Goal: Task Accomplishment & Management: Manage account settings

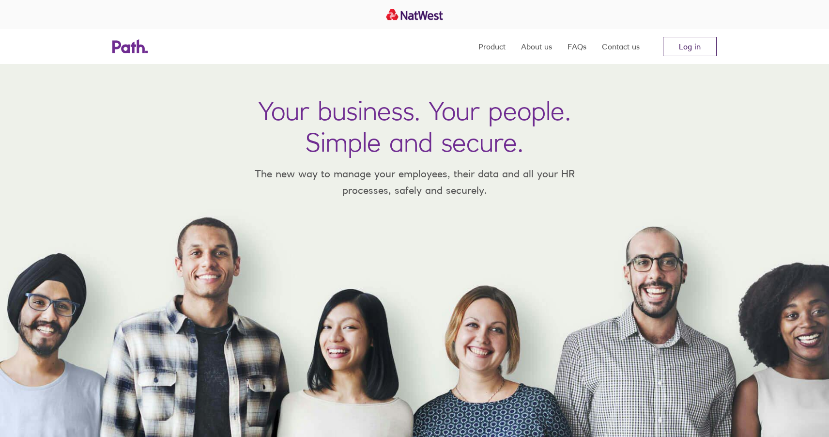
click at [684, 52] on link "Log in" at bounding box center [690, 46] width 54 height 19
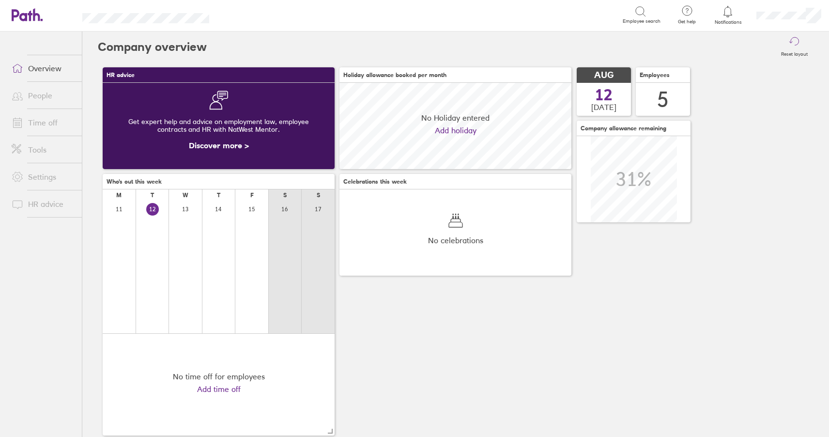
scroll to position [86, 232]
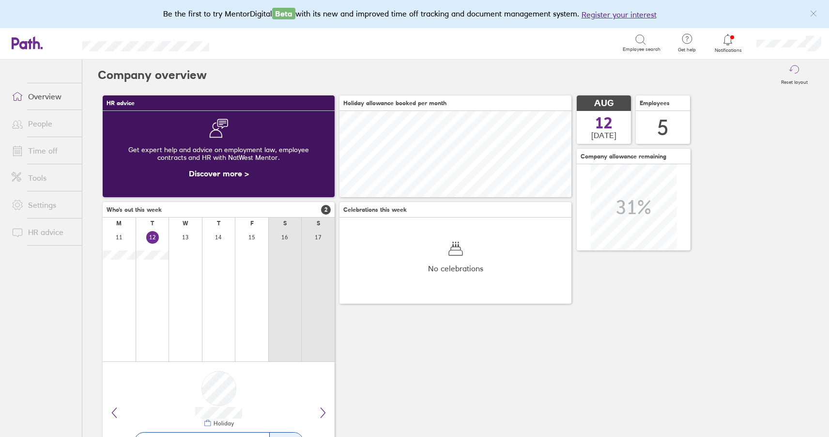
click at [37, 149] on link "Time off" at bounding box center [43, 150] width 78 height 19
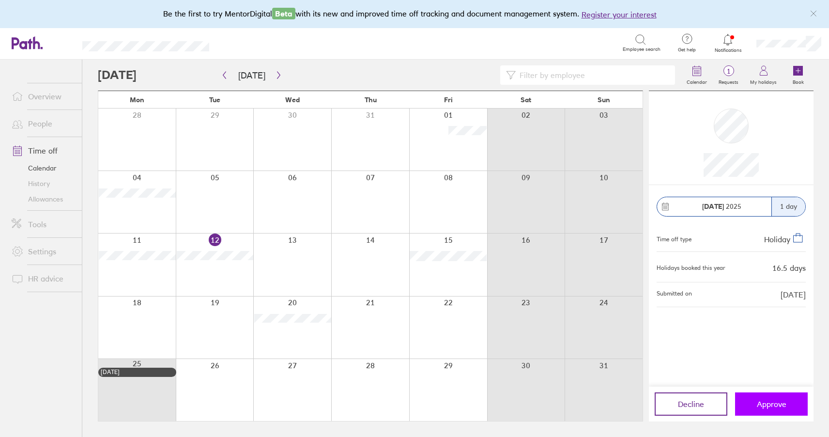
click at [786, 404] on span "Approve" at bounding box center [772, 404] width 30 height 9
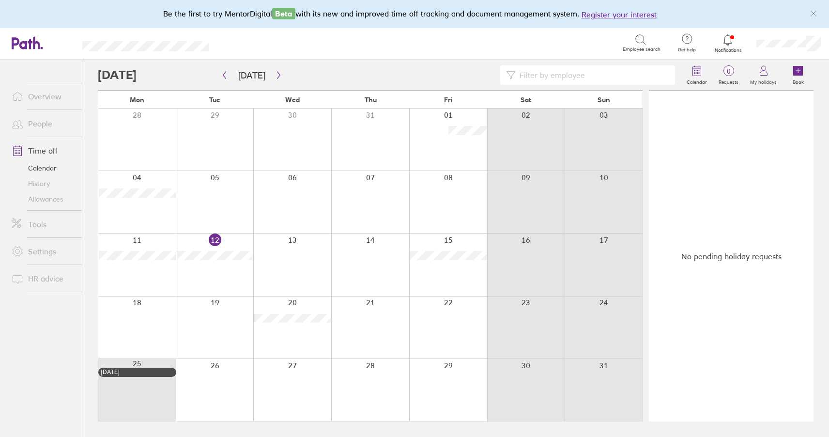
click at [439, 313] on div at bounding box center [448, 327] width 78 height 62
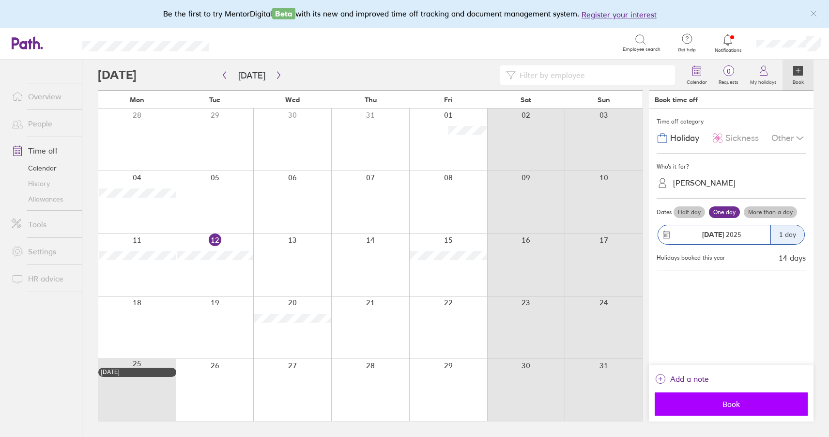
click at [713, 402] on span "Book" at bounding box center [732, 404] width 140 height 9
